Goal: Book appointment/travel/reservation

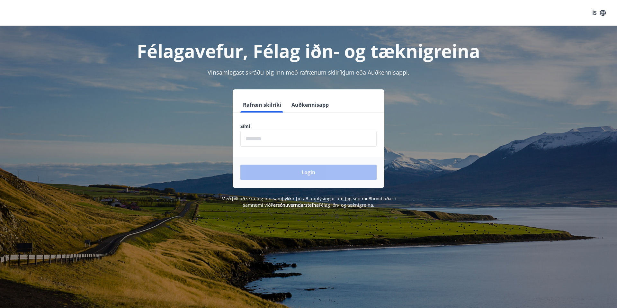
click at [256, 137] on input "phone" at bounding box center [309, 139] width 136 height 16
type input "********"
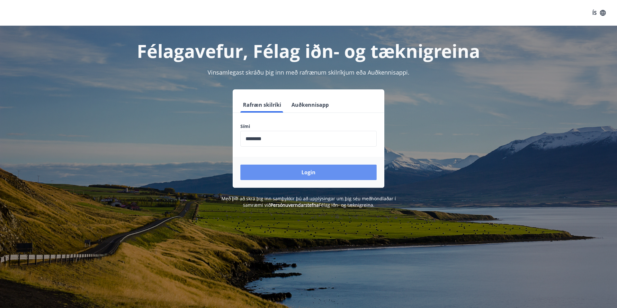
click at [312, 172] on button "Login" at bounding box center [309, 172] width 136 height 15
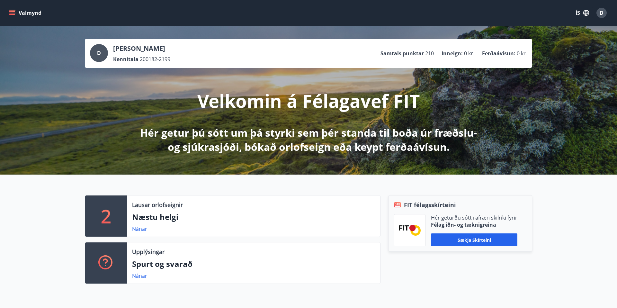
click at [14, 14] on icon "menu" at bounding box center [12, 13] width 6 height 6
click at [225, 187] on div "2 Lausar orlofseignir Næstu helgi Nánar Upplýsingar Spurt og svarað Nánar FIT f…" at bounding box center [308, 237] width 617 height 125
click at [602, 12] on span "D" at bounding box center [602, 12] width 4 height 7
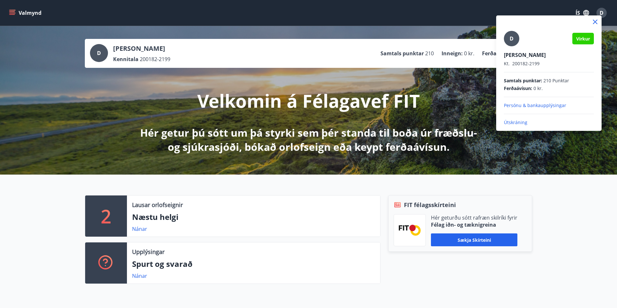
click at [14, 14] on div at bounding box center [308, 154] width 617 height 308
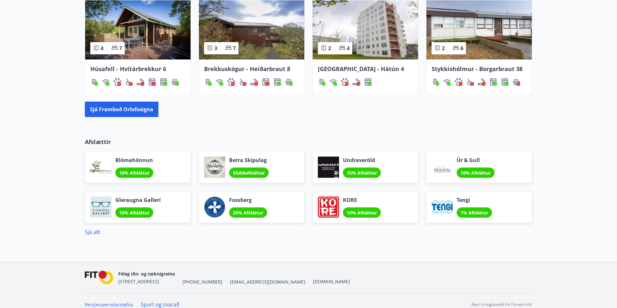
scroll to position [470, 0]
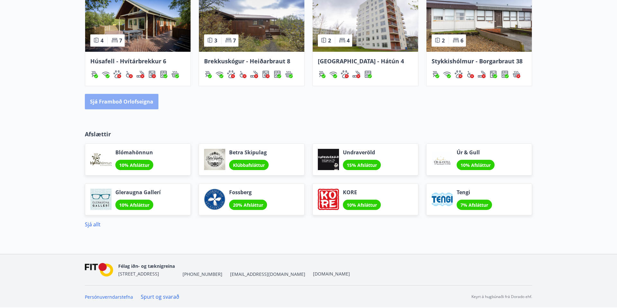
click at [107, 100] on button "Sjá framboð orlofseigna" at bounding box center [122, 101] width 74 height 15
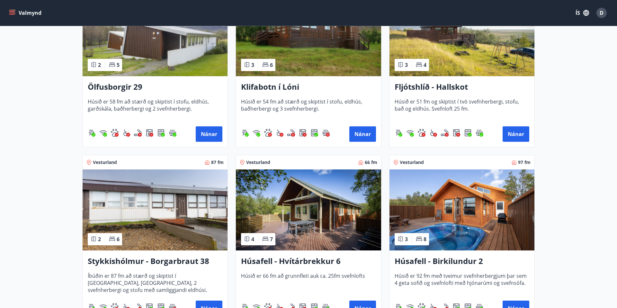
scroll to position [157, 0]
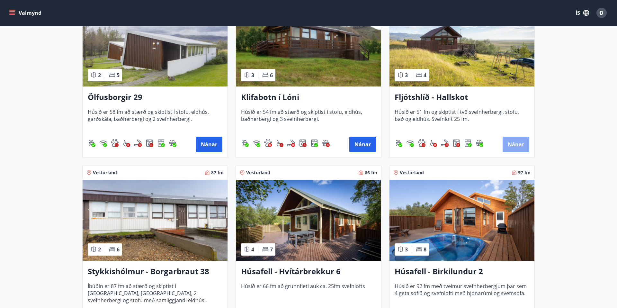
click at [517, 140] on button "Nánar" at bounding box center [516, 144] width 27 height 15
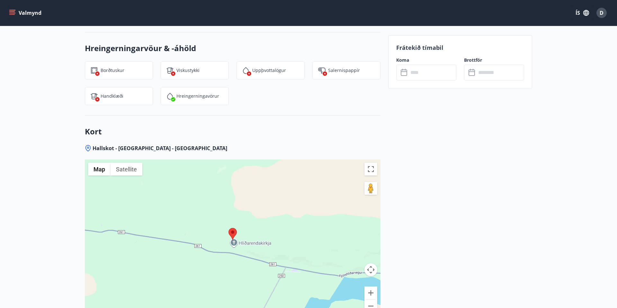
scroll to position [680, 0]
